Goal: Entertainment & Leisure: Consume media (video, audio)

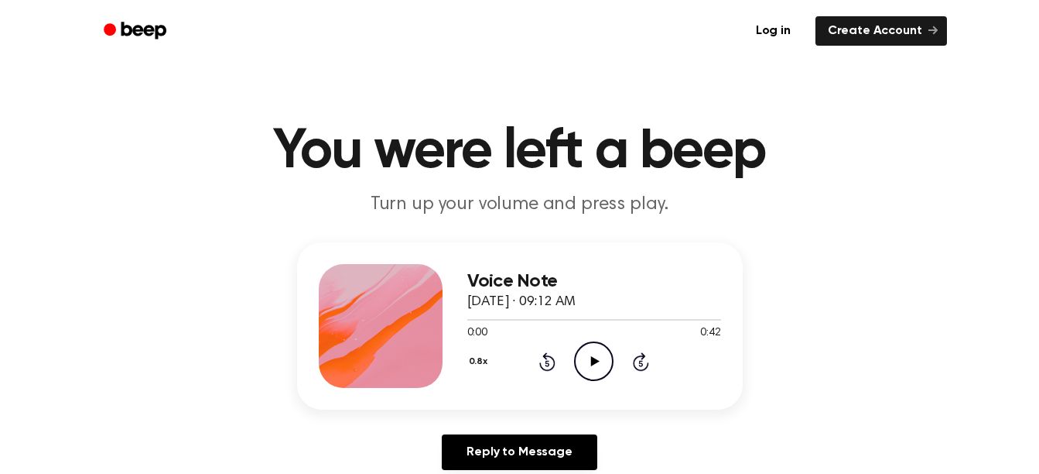
click at [597, 357] on icon "Play Audio" at bounding box center [593, 360] width 39 height 39
